Goal: Navigation & Orientation: Find specific page/section

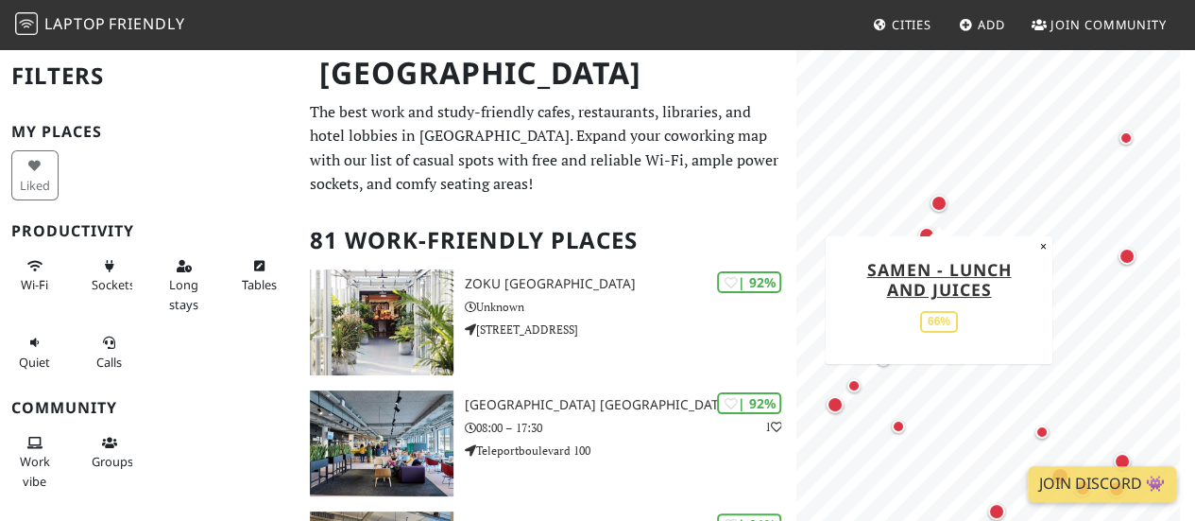
click at [937, 202] on div "Map marker" at bounding box center [939, 203] width 17 height 17
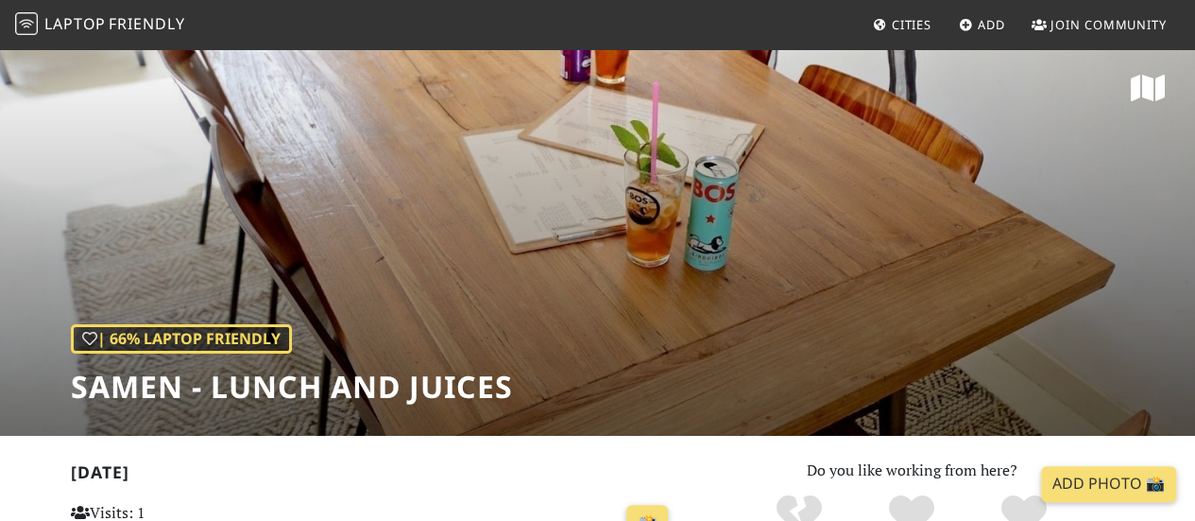
scroll to position [1, 0]
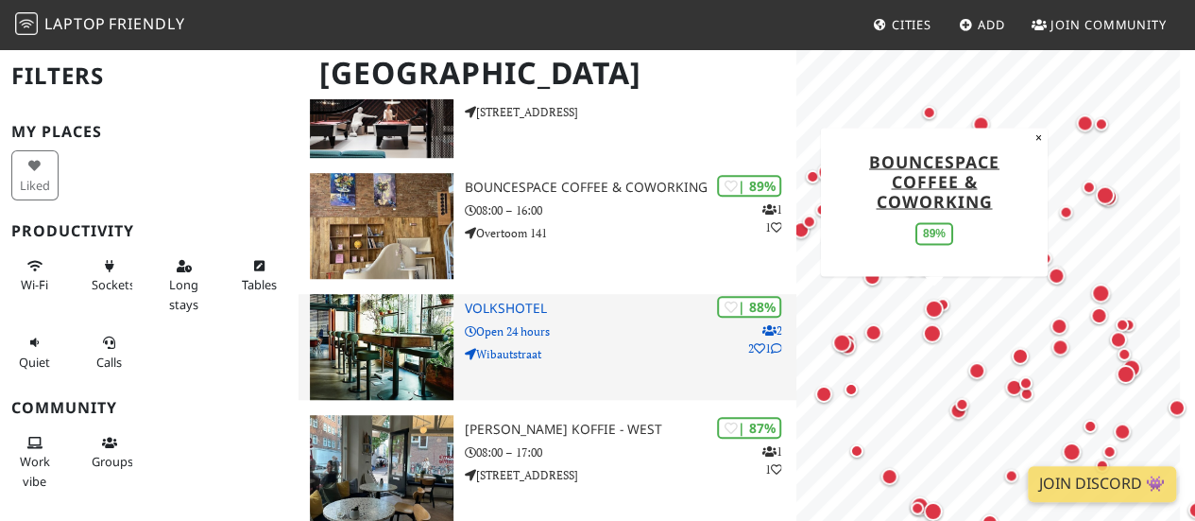
scroll to position [580, 0]
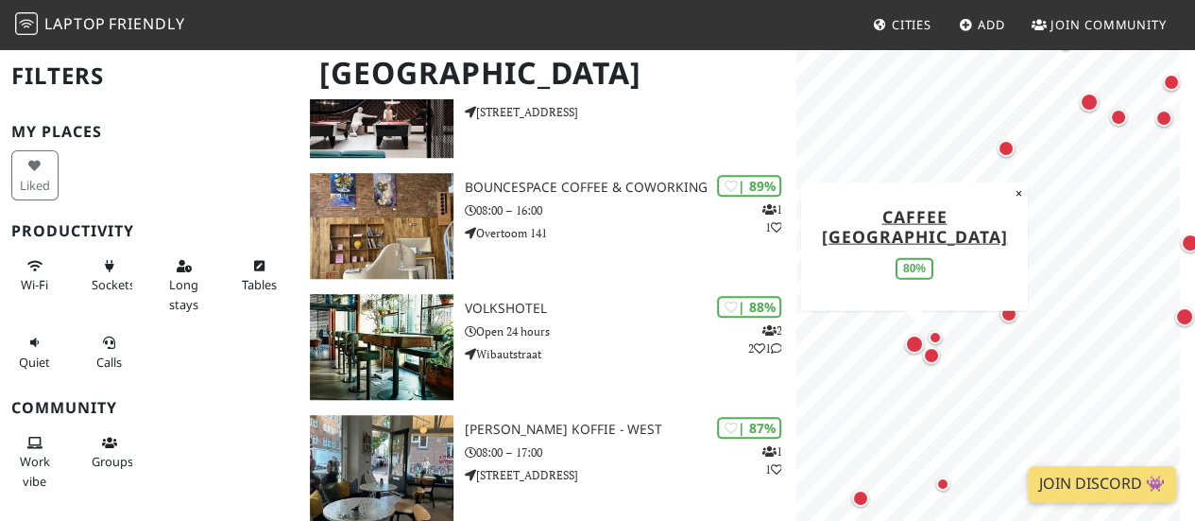
click at [912, 339] on div "Map marker" at bounding box center [914, 344] width 19 height 19
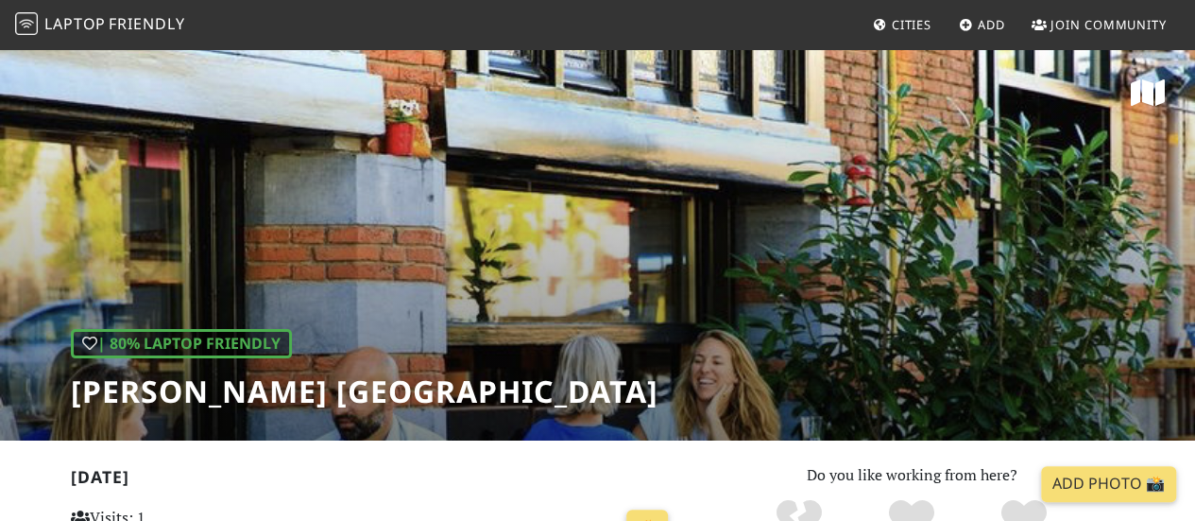
scroll to position [17, 0]
